Goal: Use online tool/utility: Utilize a website feature to perform a specific function

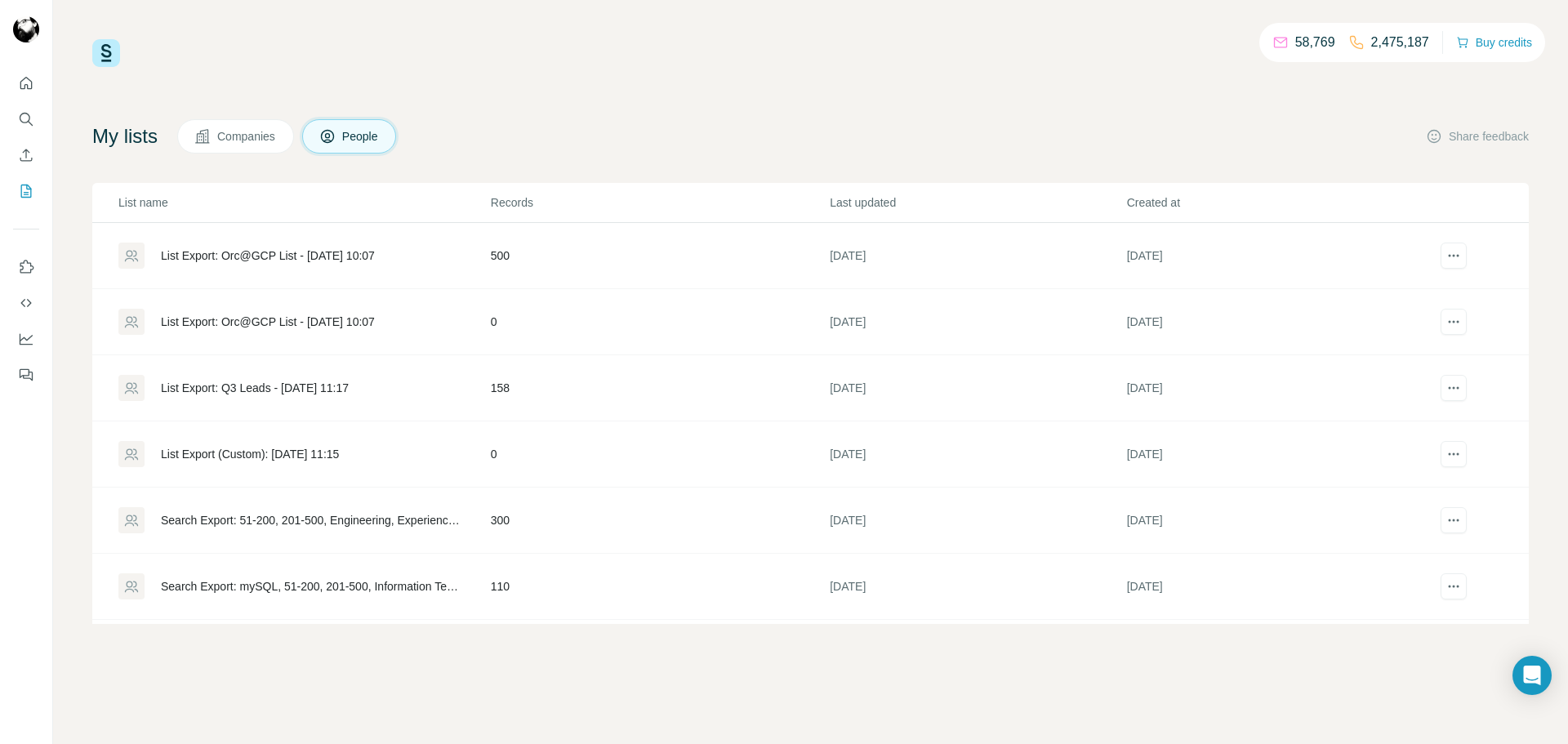
click at [366, 254] on div "List Export: Orc@GCP List - [DATE] 10:07" at bounding box center [268, 256] width 214 height 17
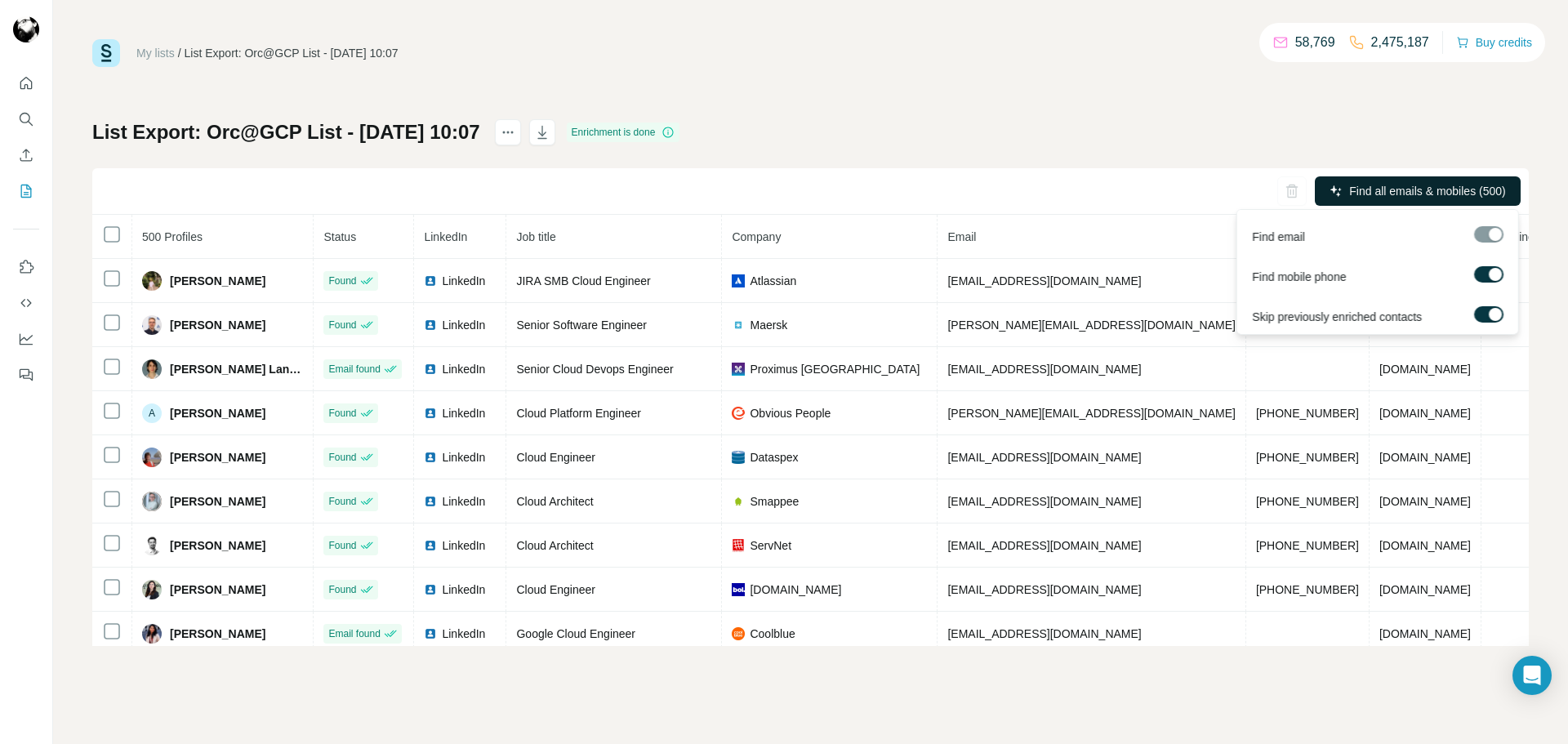
click at [1350, 190] on span "Find all emails & mobiles (500)" at bounding box center [1426, 192] width 156 height 17
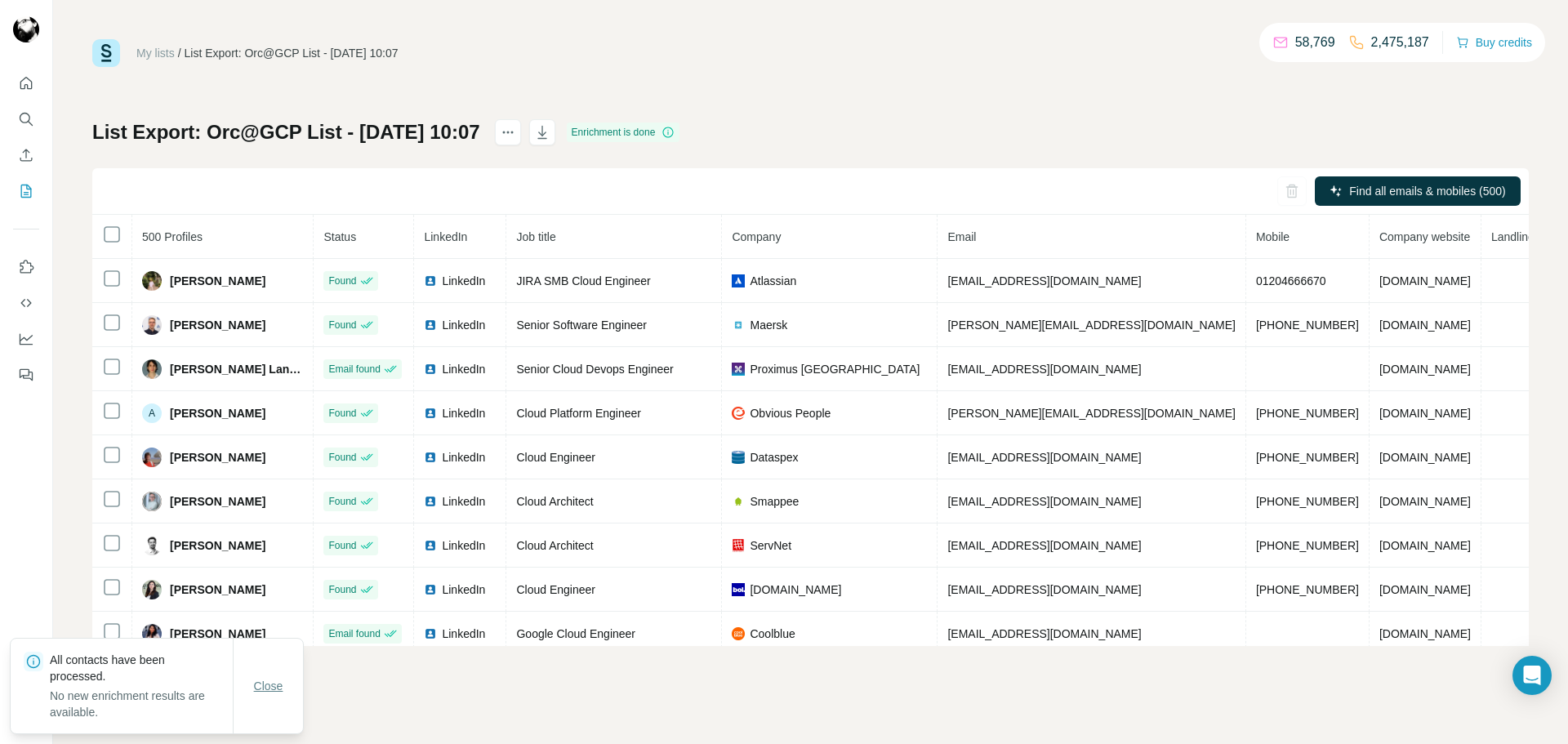
click at [273, 690] on span "Close" at bounding box center [269, 686] width 29 height 17
